Goal: Find specific page/section: Find specific page/section

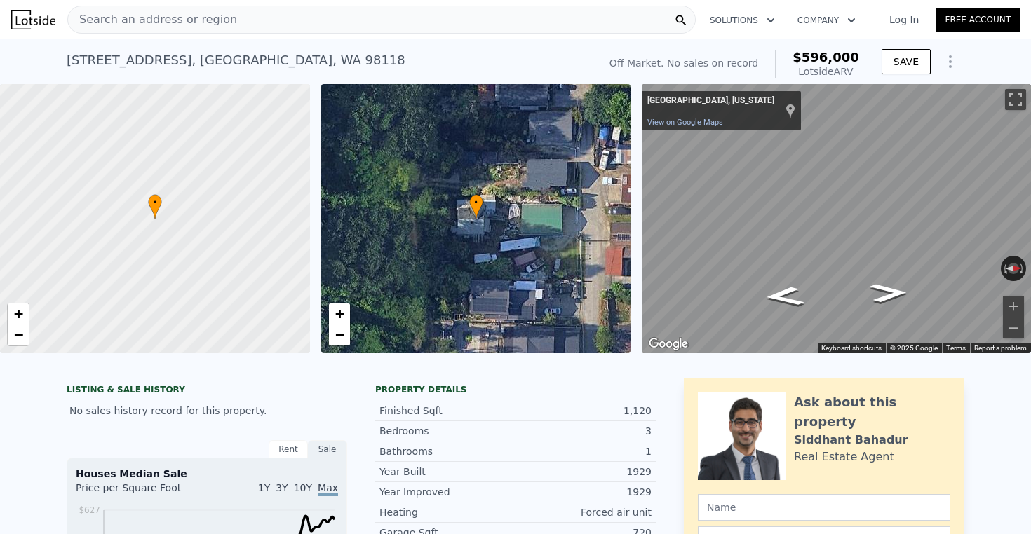
click at [419, 15] on div "Search an address or region" at bounding box center [381, 20] width 628 height 28
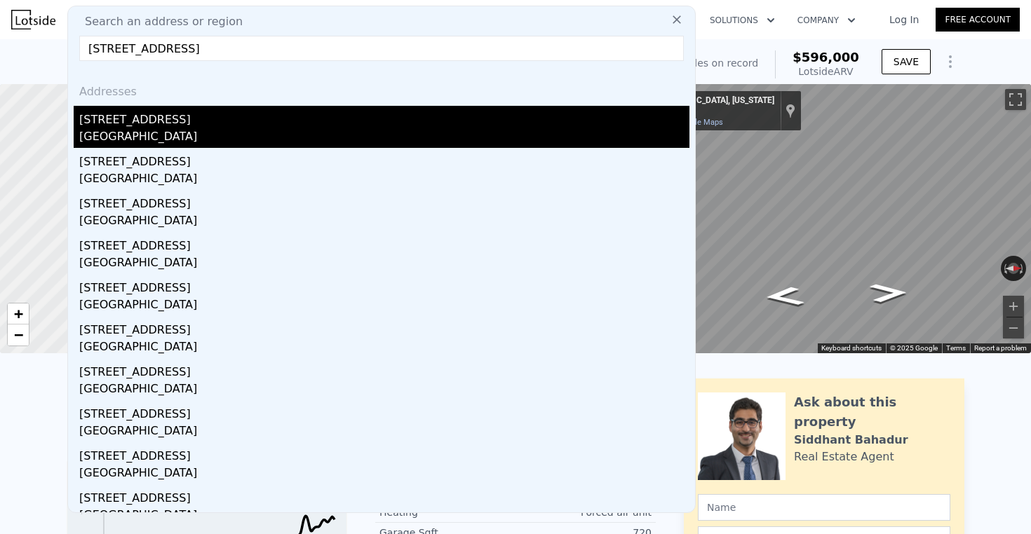
type input "[STREET_ADDRESS]"
click at [238, 139] on div "[GEOGRAPHIC_DATA]" at bounding box center [384, 138] width 610 height 20
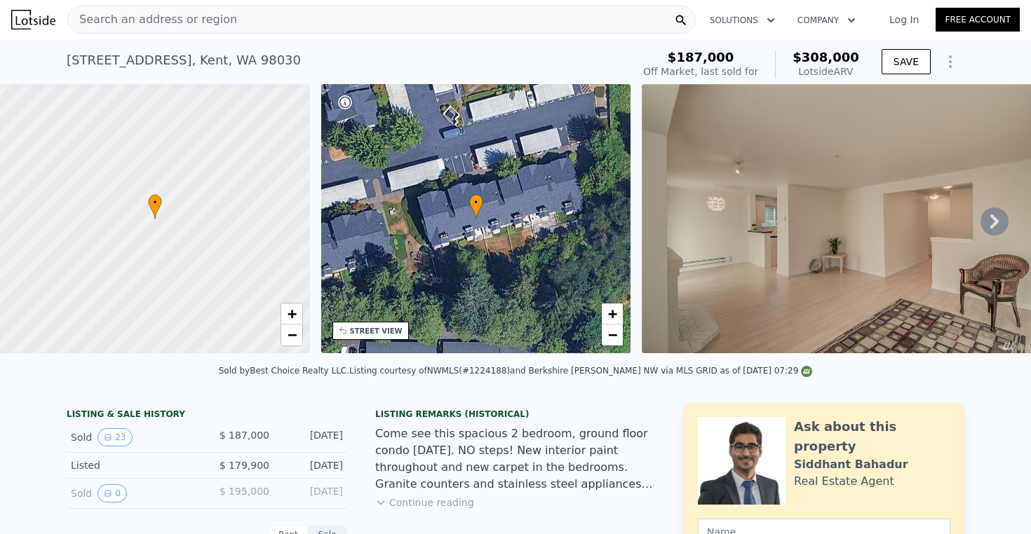
click at [512, 12] on div "Search an address or region" at bounding box center [381, 20] width 628 height 28
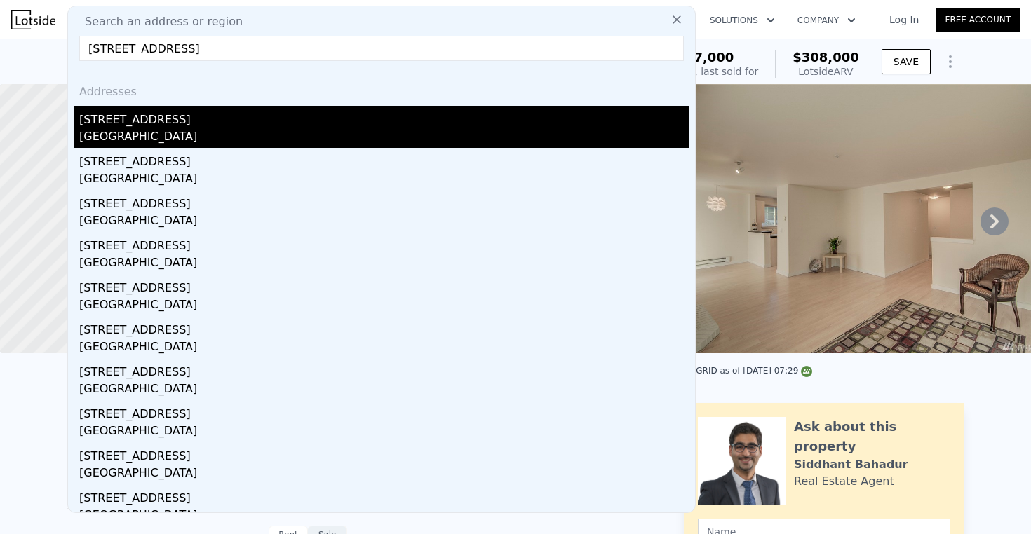
type input "[STREET_ADDRESS]"
click at [347, 124] on div "[STREET_ADDRESS]" at bounding box center [384, 117] width 610 height 22
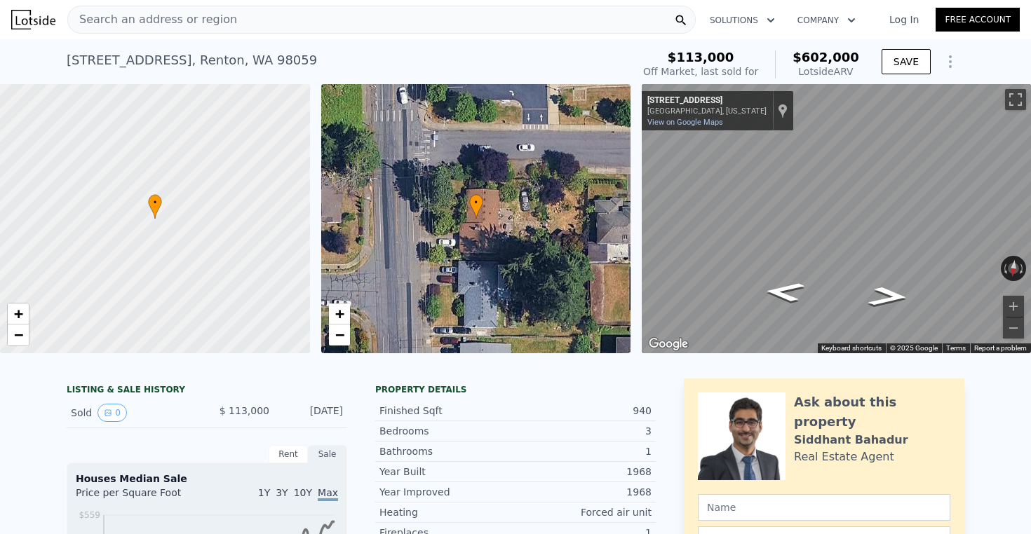
click at [430, 31] on div "Search an address or region" at bounding box center [381, 20] width 628 height 28
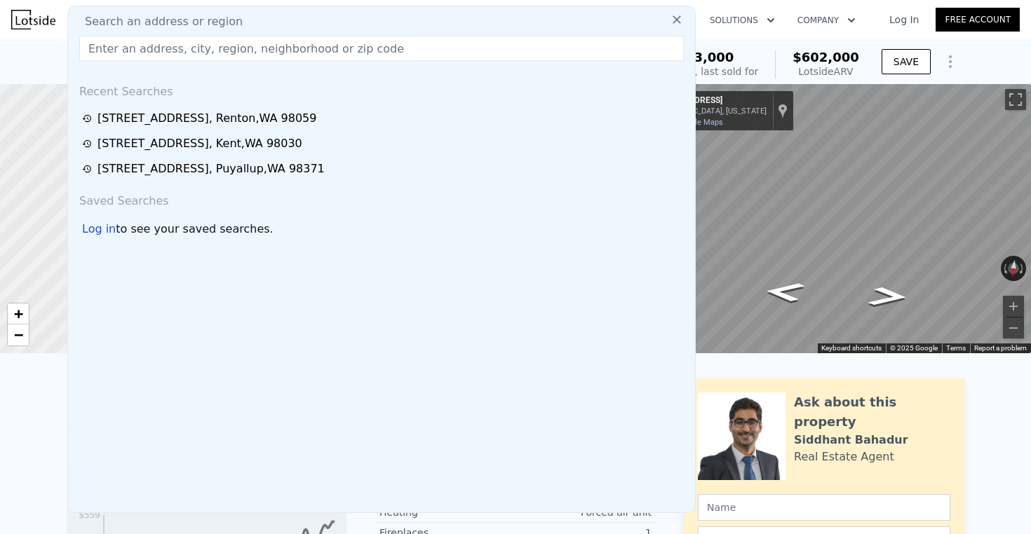
click at [433, 27] on div "Search an address or region" at bounding box center [382, 21] width 616 height 17
click at [428, 34] on div "Search an address or region Recent Searches [STREET_ADDRESS][GEOGRAPHIC_DATA][S…" at bounding box center [381, 260] width 628 height 508
click at [424, 45] on input "text" at bounding box center [381, 48] width 604 height 25
paste input "[STREET_ADDRESS]"
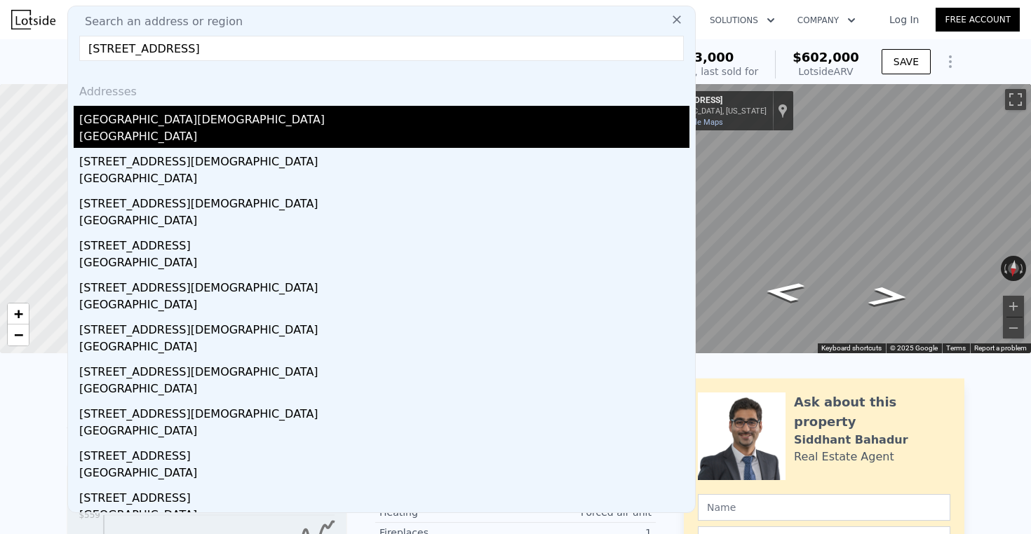
type input "[STREET_ADDRESS]"
click at [274, 116] on div "[GEOGRAPHIC_DATA][DEMOGRAPHIC_DATA]" at bounding box center [384, 117] width 610 height 22
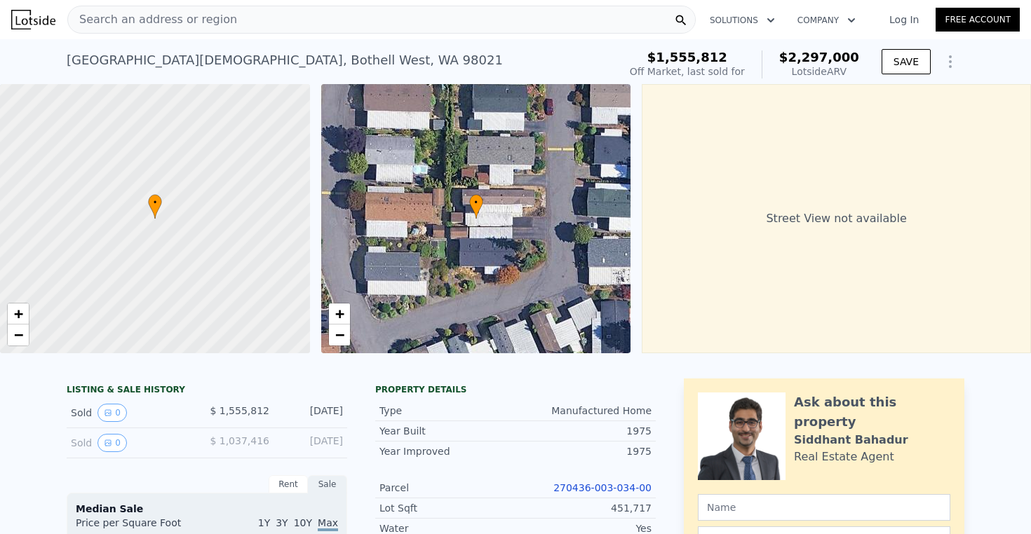
click at [435, 14] on div "Search an address or region" at bounding box center [381, 20] width 628 height 28
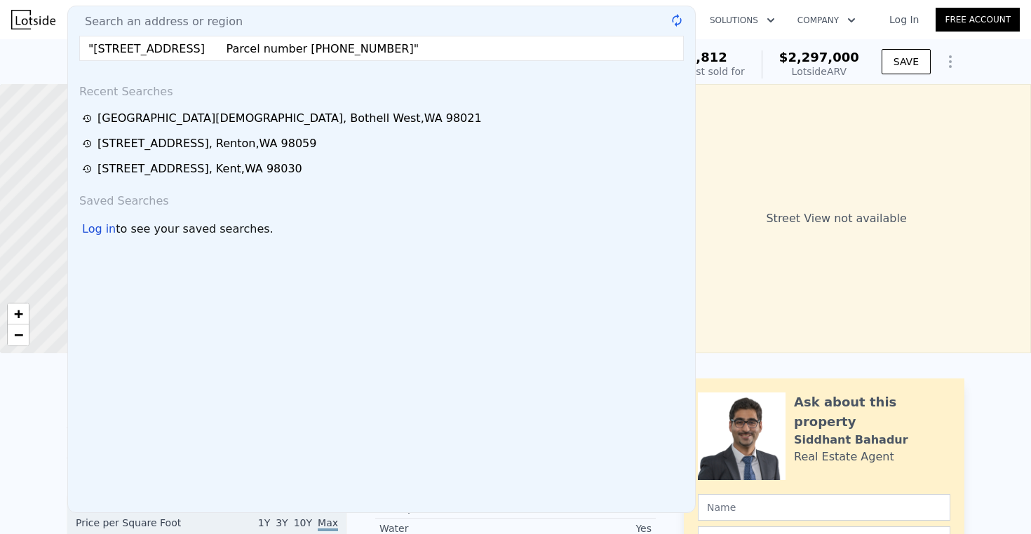
drag, startPoint x: 313, startPoint y: 50, endPoint x: 621, endPoint y: 56, distance: 308.5
click at [621, 56] on input ""[STREET_ADDRESS] Parcel number [PHONE_NUMBER]"" at bounding box center [381, 48] width 604 height 25
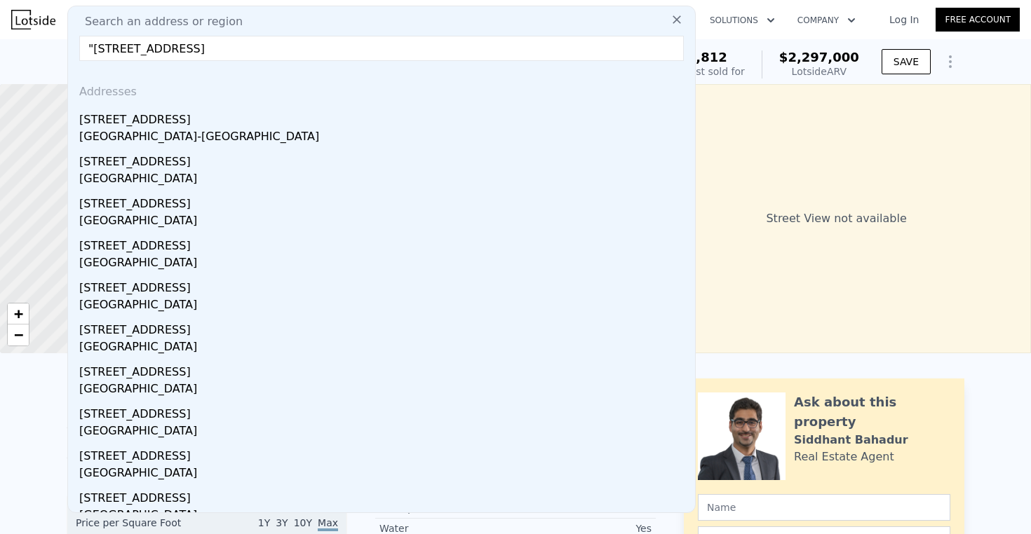
click at [97, 45] on input ""[STREET_ADDRESS]" at bounding box center [381, 48] width 604 height 25
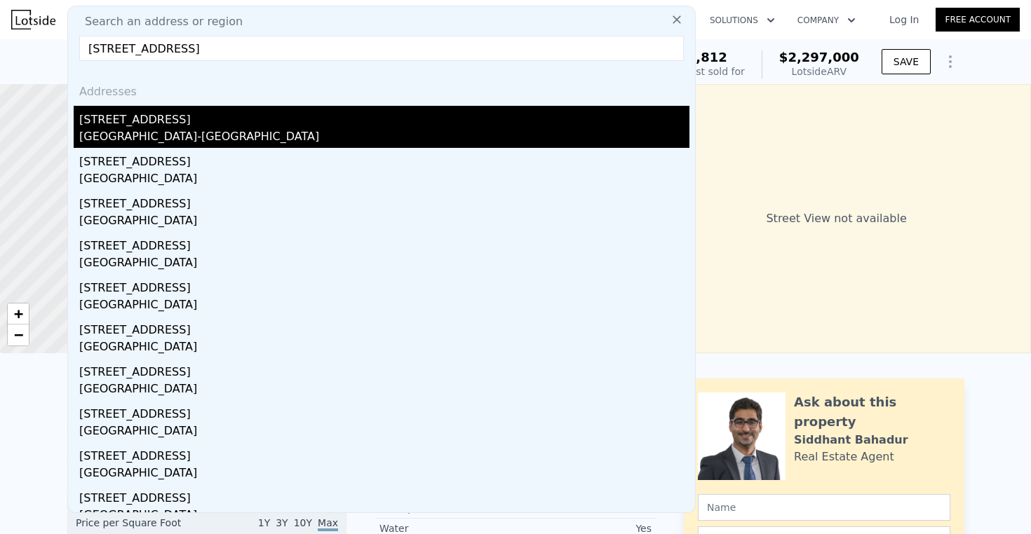
type input "[STREET_ADDRESS]"
click at [186, 135] on div "[GEOGRAPHIC_DATA]-[GEOGRAPHIC_DATA]" at bounding box center [384, 138] width 610 height 20
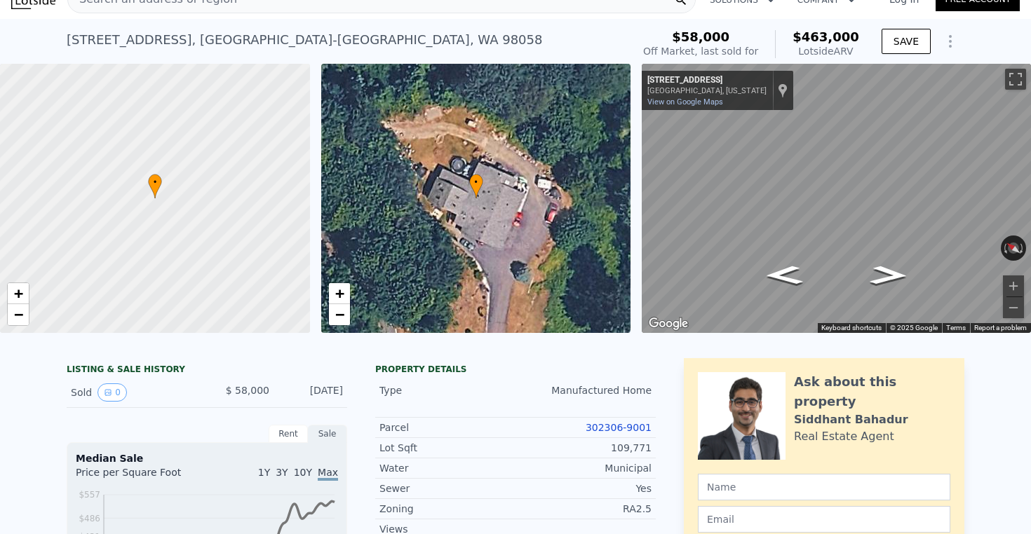
scroll to position [19, 0]
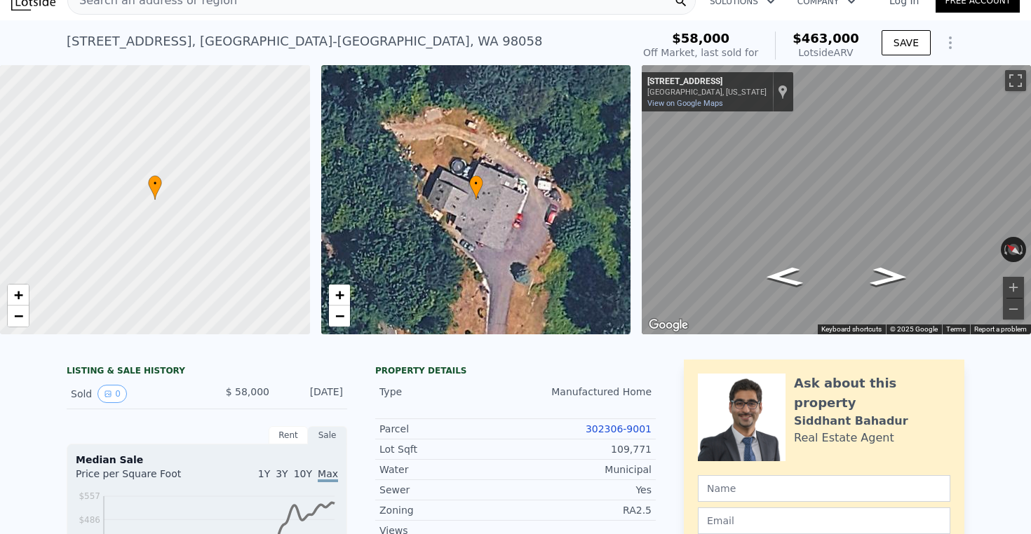
click at [884, 6] on link "Log In" at bounding box center [903, 1] width 63 height 14
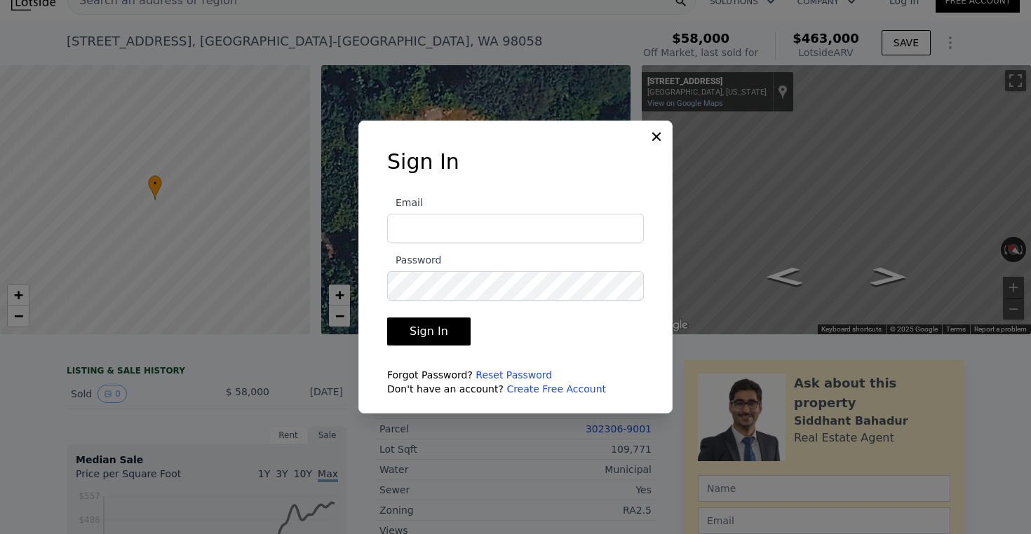
click at [654, 107] on div at bounding box center [515, 267] width 1031 height 534
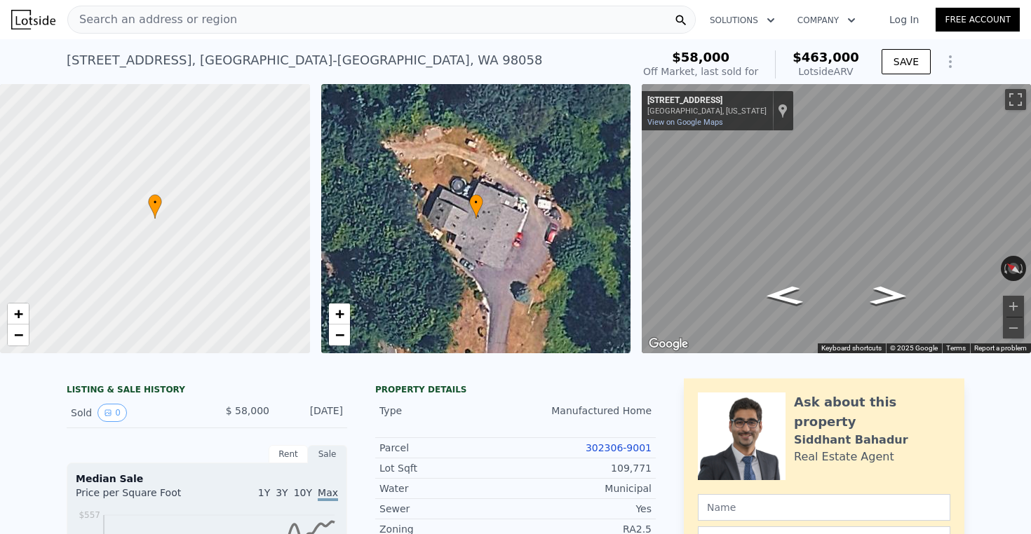
scroll to position [0, 0]
click at [204, 22] on span "Search an address or region" at bounding box center [152, 19] width 169 height 17
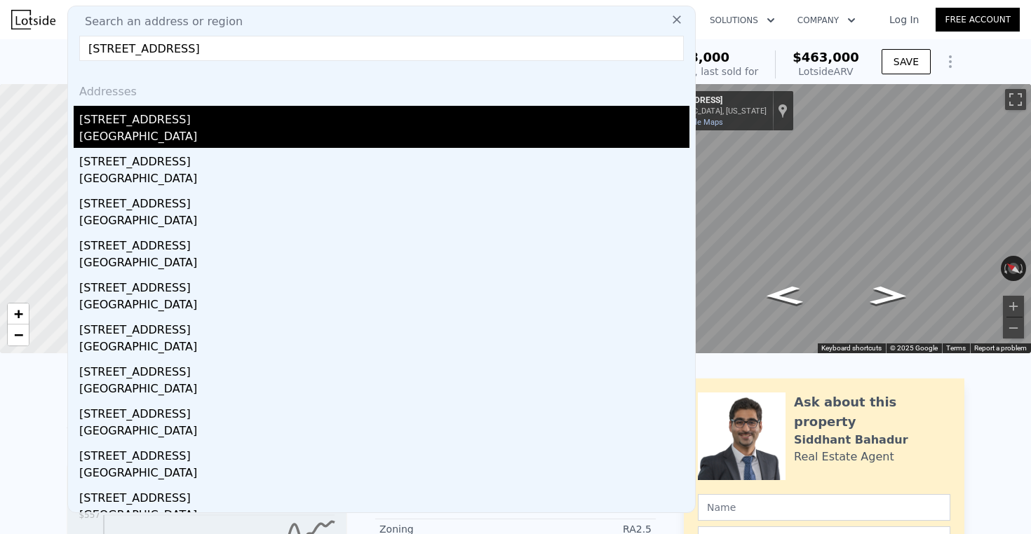
type input "[STREET_ADDRESS]"
click at [200, 132] on div "[GEOGRAPHIC_DATA]" at bounding box center [384, 138] width 610 height 20
